Goal: Find specific page/section: Find specific page/section

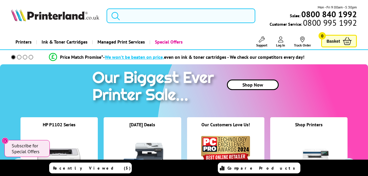
click at [146, 18] on input "search" at bounding box center [181, 15] width 149 height 15
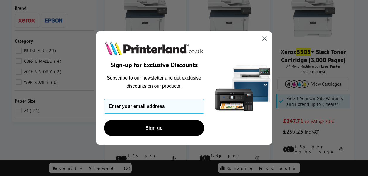
scroll to position [117, 0]
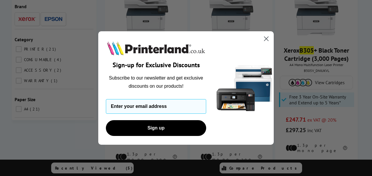
click at [267, 40] on circle "Close dialog" at bounding box center [267, 39] width 10 height 10
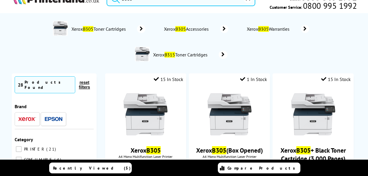
scroll to position [0, 0]
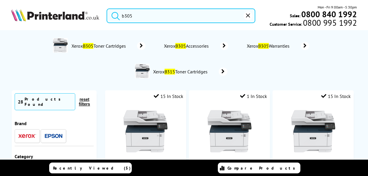
drag, startPoint x: 144, startPoint y: 18, endPoint x: 118, endPoint y: 17, distance: 26.4
click at [118, 17] on form "b305" at bounding box center [181, 15] width 149 height 15
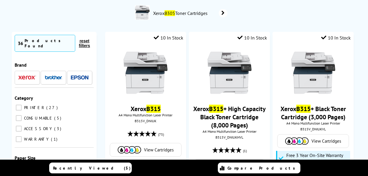
scroll to position [117, 0]
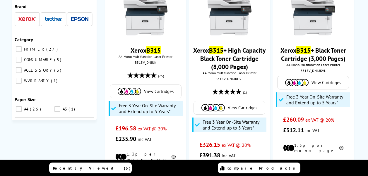
type input "b315"
